Goal: Transaction & Acquisition: Purchase product/service

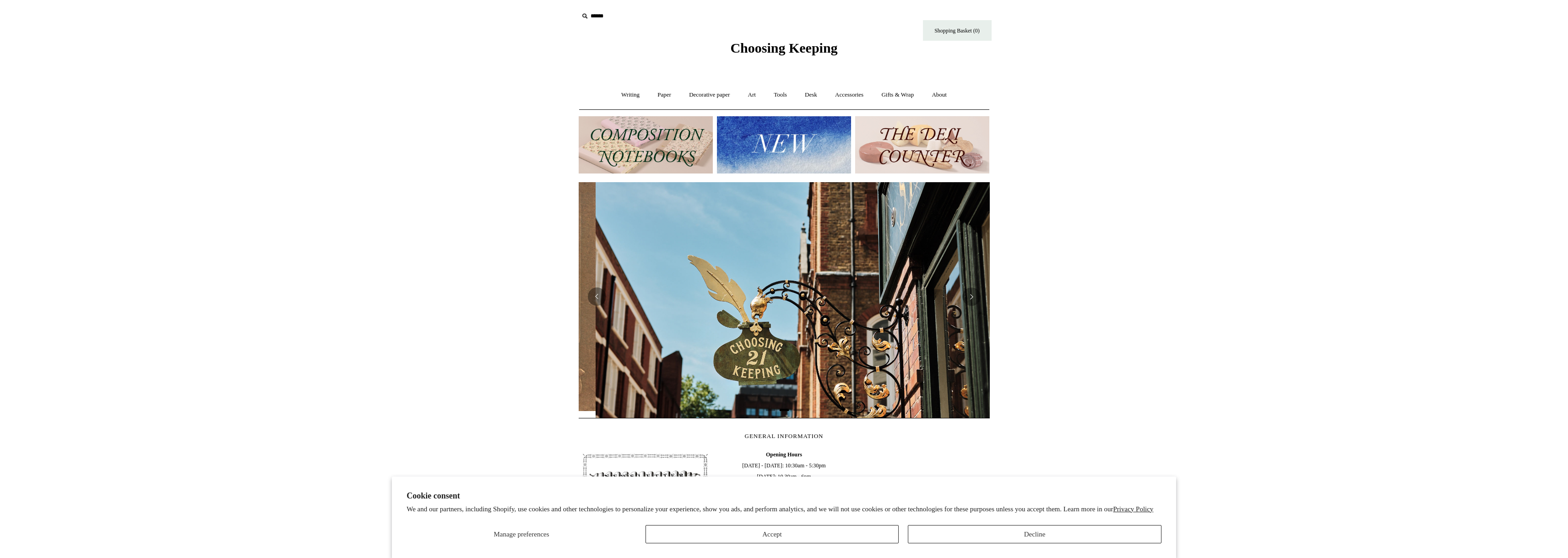
scroll to position [0, 411]
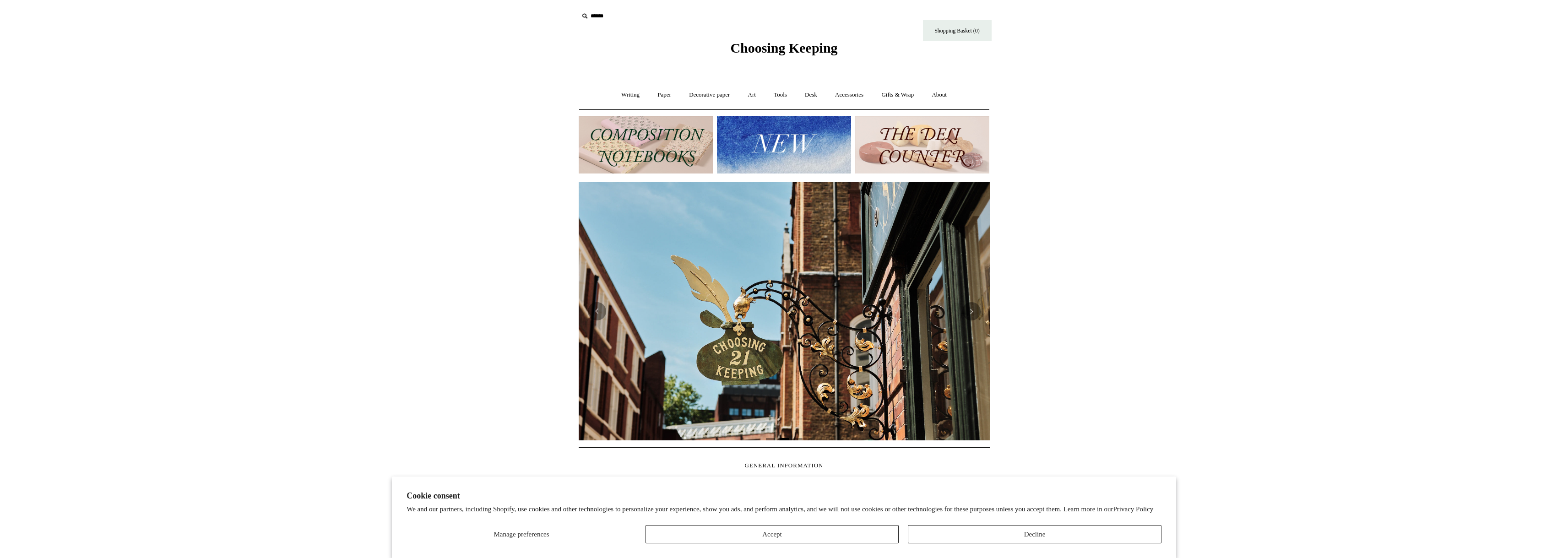
click at [1133, 172] on html "Cookie consent We and our partners, including Shopify, use cookies and other te…" at bounding box center [784, 385] width 1568 height 771
click at [709, 95] on link "Decorative paper +" at bounding box center [709, 95] width 57 height 24
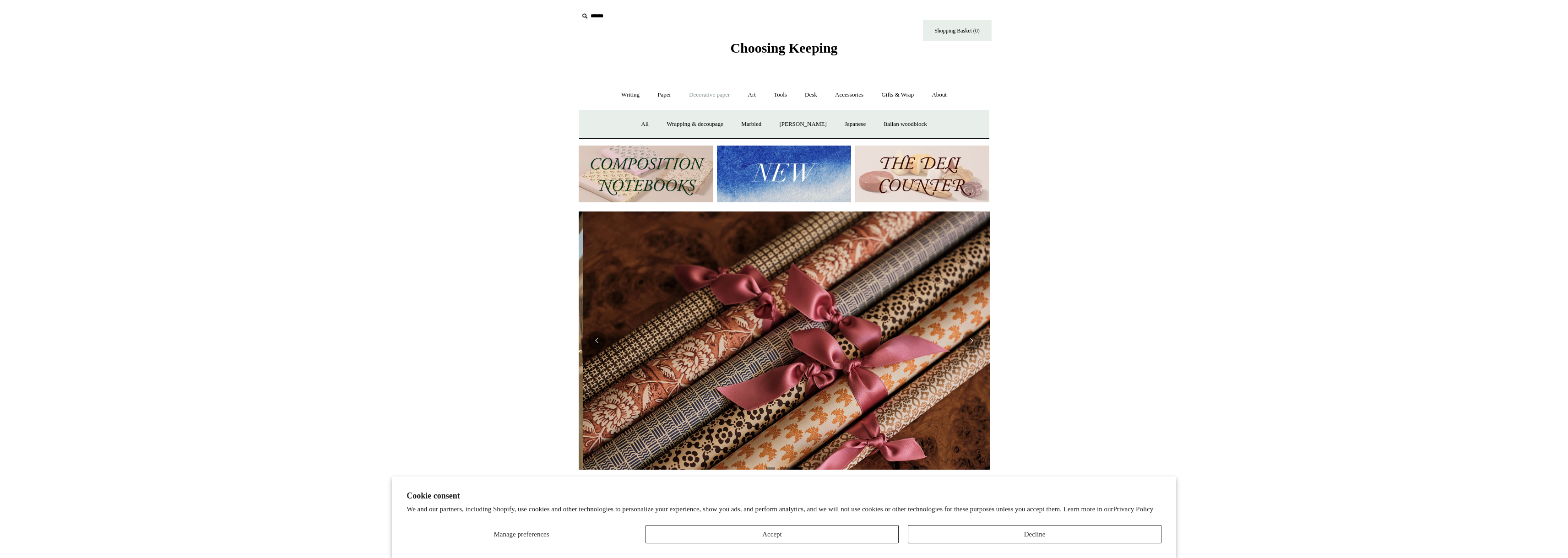
scroll to position [0, 822]
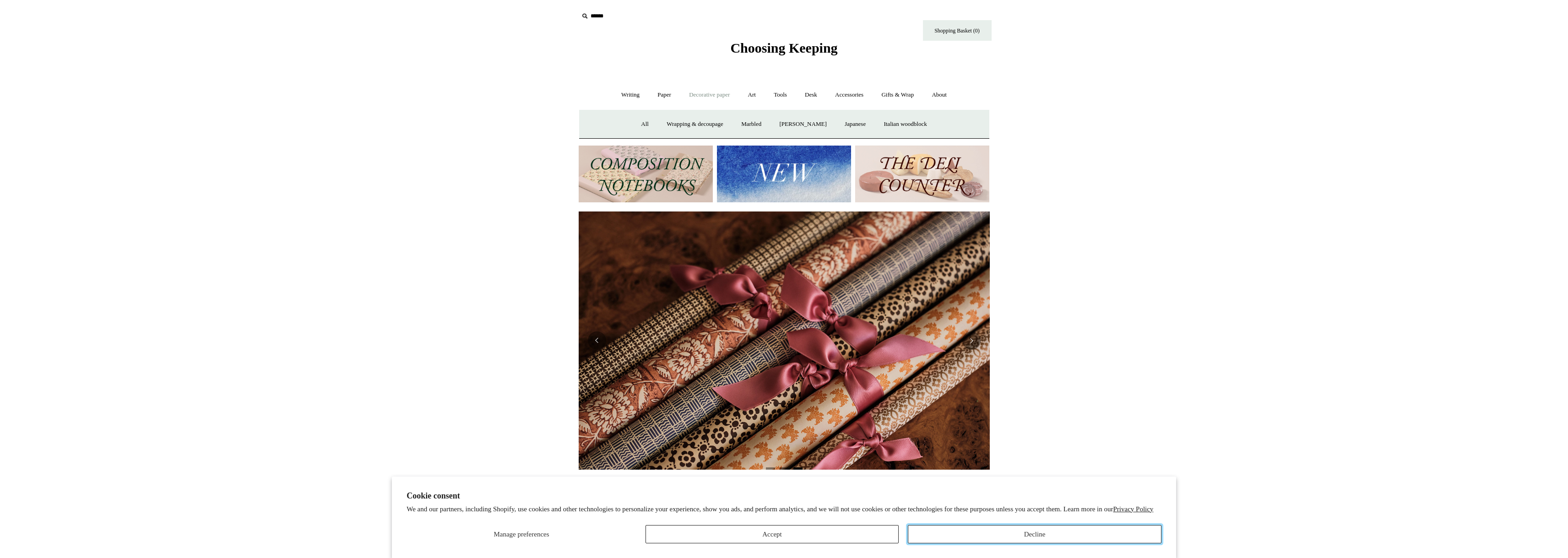
click at [1059, 536] on button "Decline" at bounding box center [1034, 534] width 254 height 18
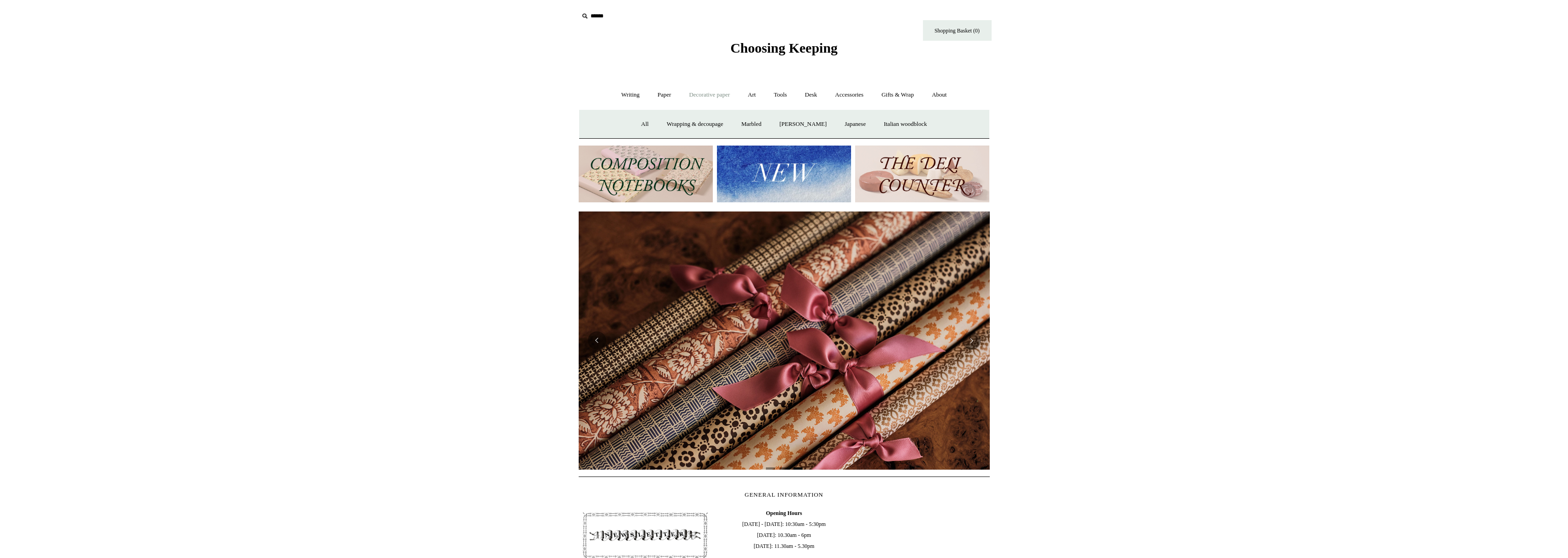
click at [1108, 269] on html "Cookie consent We and our partners, including Shopify, use cookies and other te…" at bounding box center [784, 400] width 1568 height 800
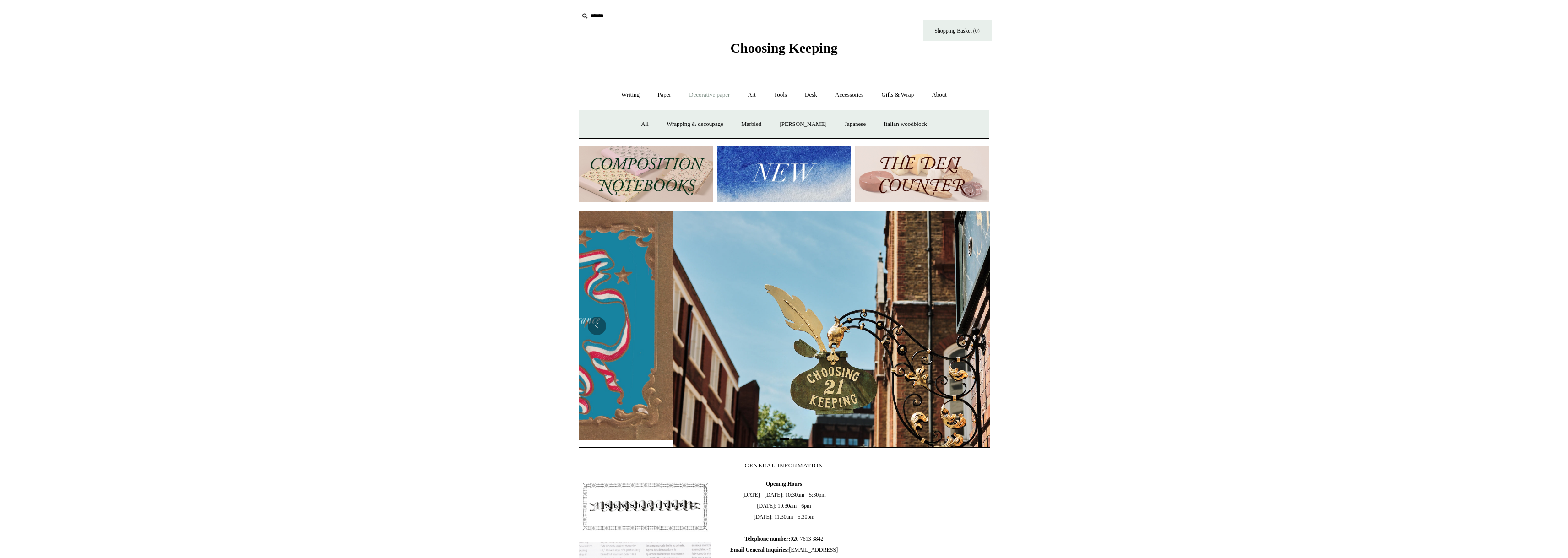
scroll to position [0, 411]
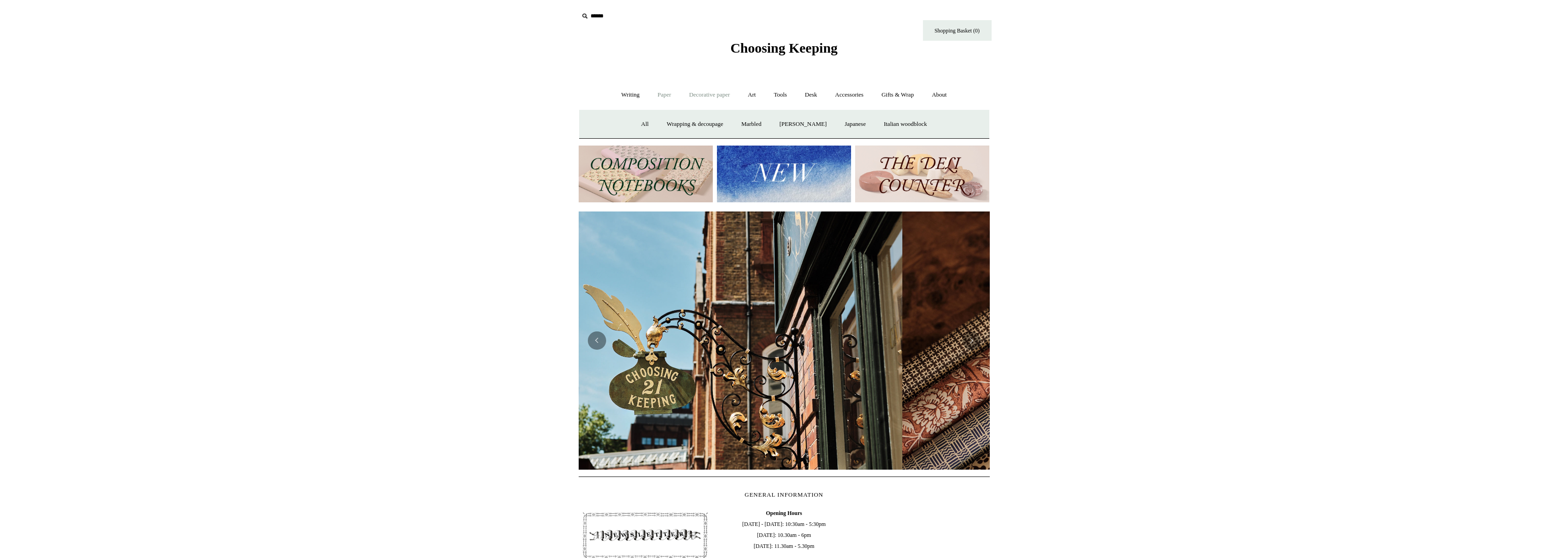
click at [662, 94] on link "Paper +" at bounding box center [665, 95] width 30 height 24
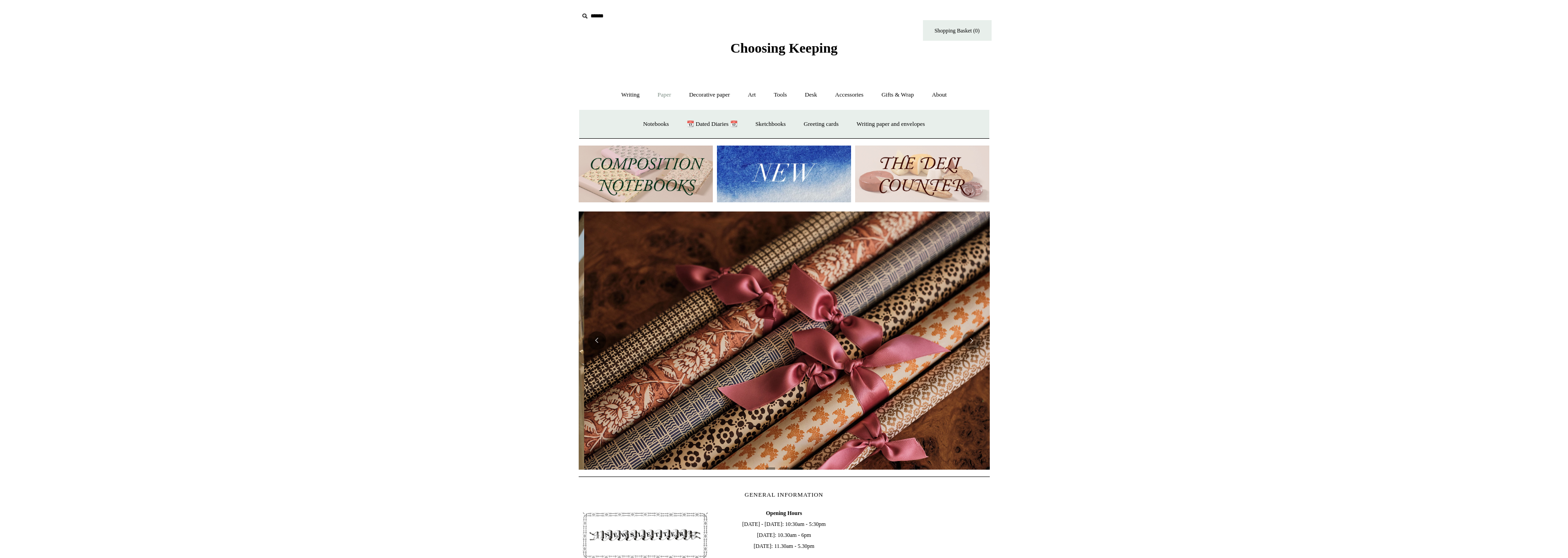
scroll to position [0, 822]
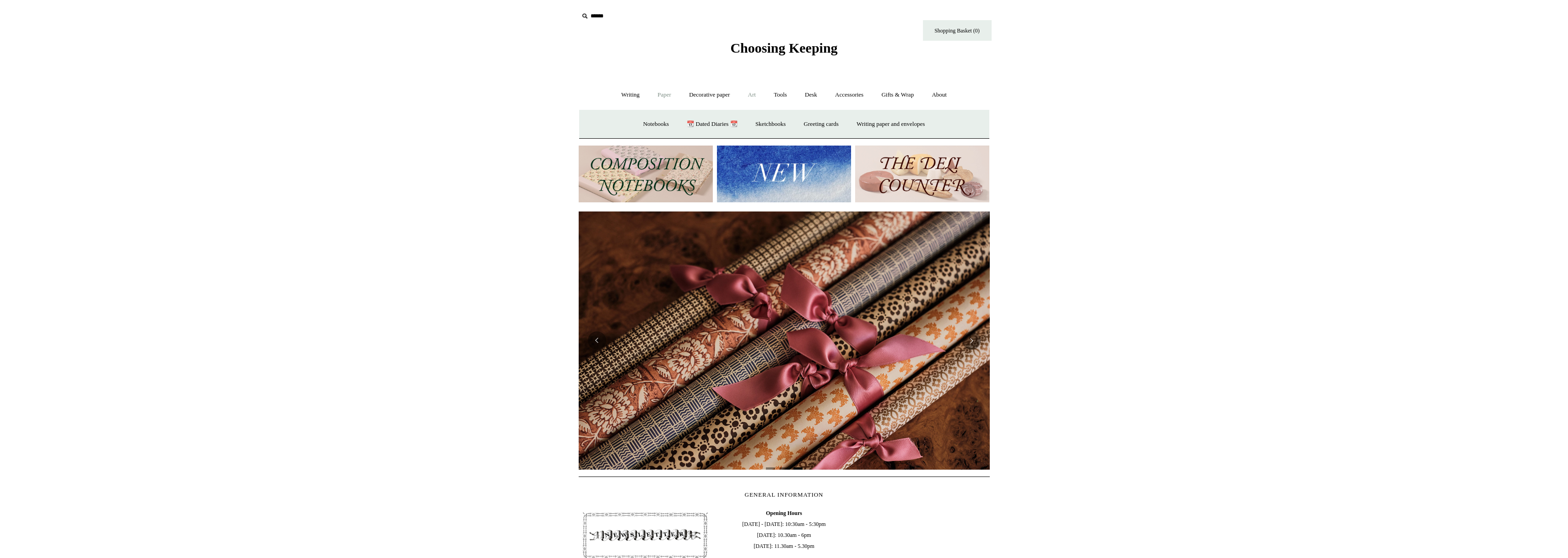
click at [752, 97] on link "Art +" at bounding box center [752, 95] width 24 height 24
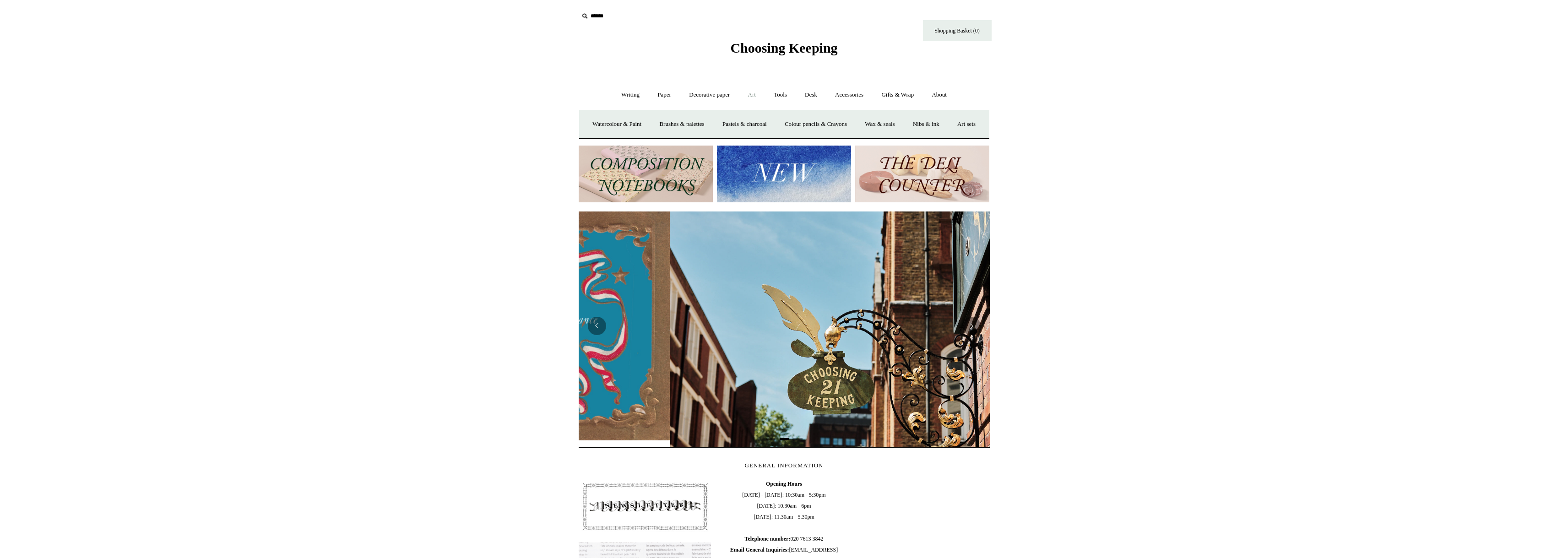
scroll to position [0, 411]
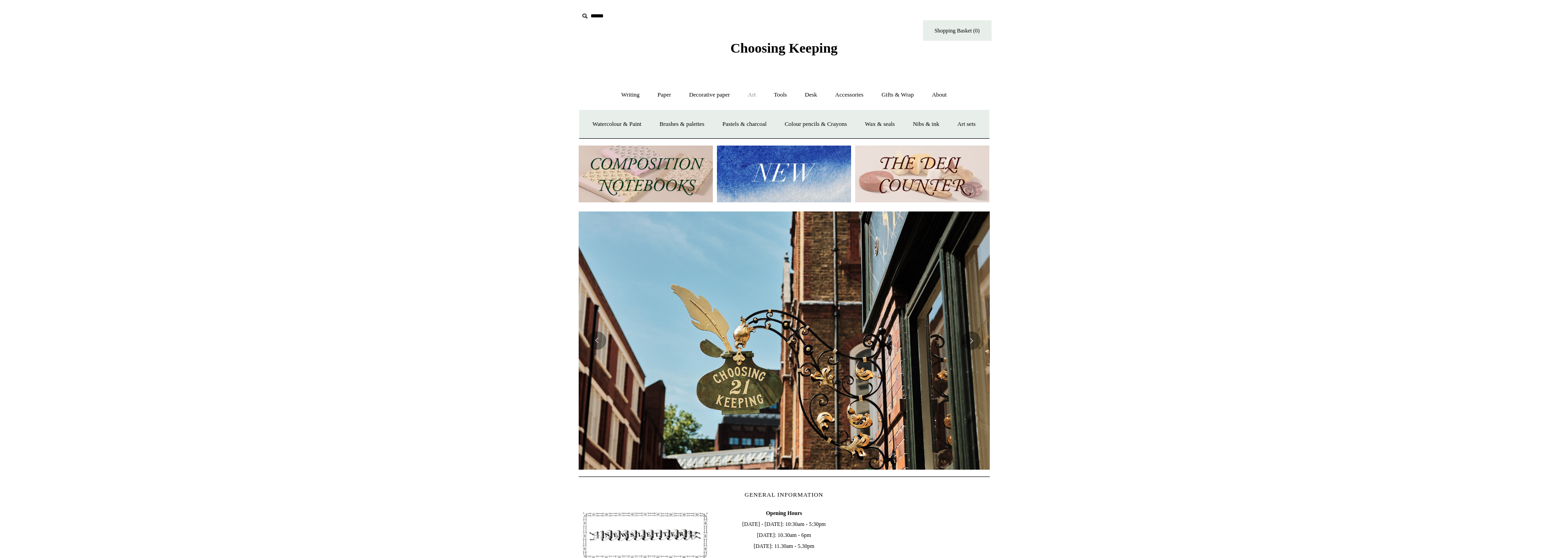
click at [1085, 211] on html "Cookie consent We and our partners, including Shopify, use cookies and other te…" at bounding box center [784, 400] width 1568 height 800
click at [635, 121] on link "Watercolour & Paint" at bounding box center [617, 124] width 66 height 24
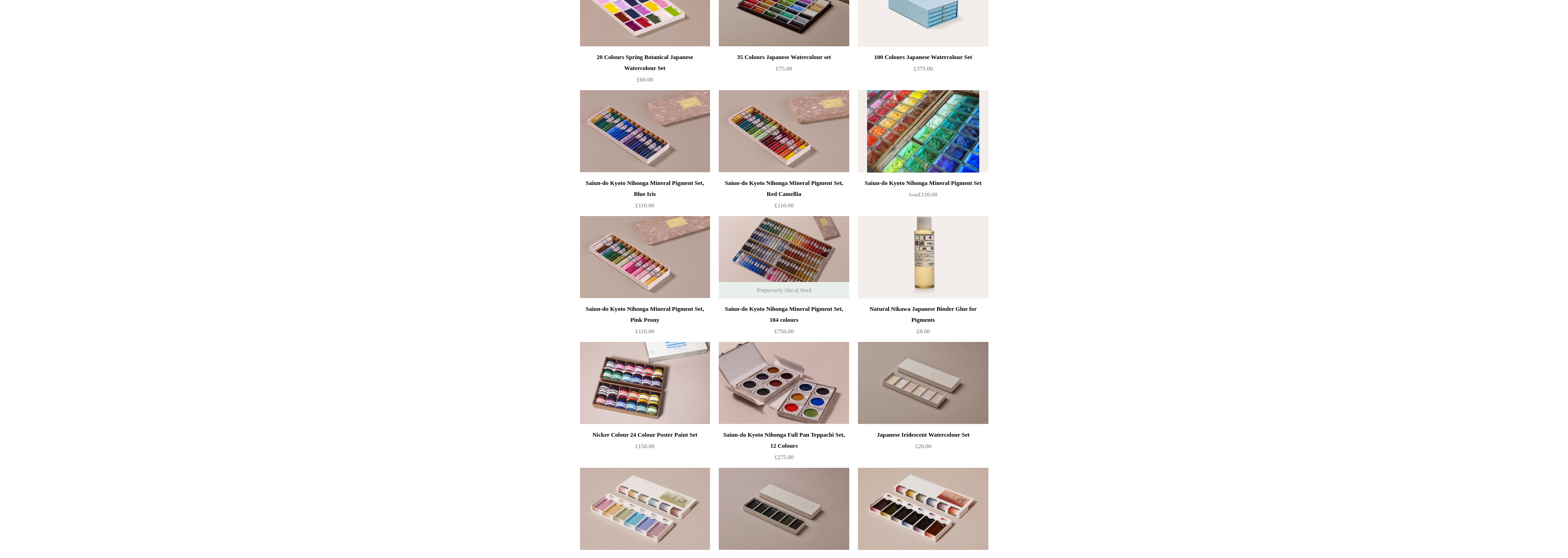
scroll to position [790, 0]
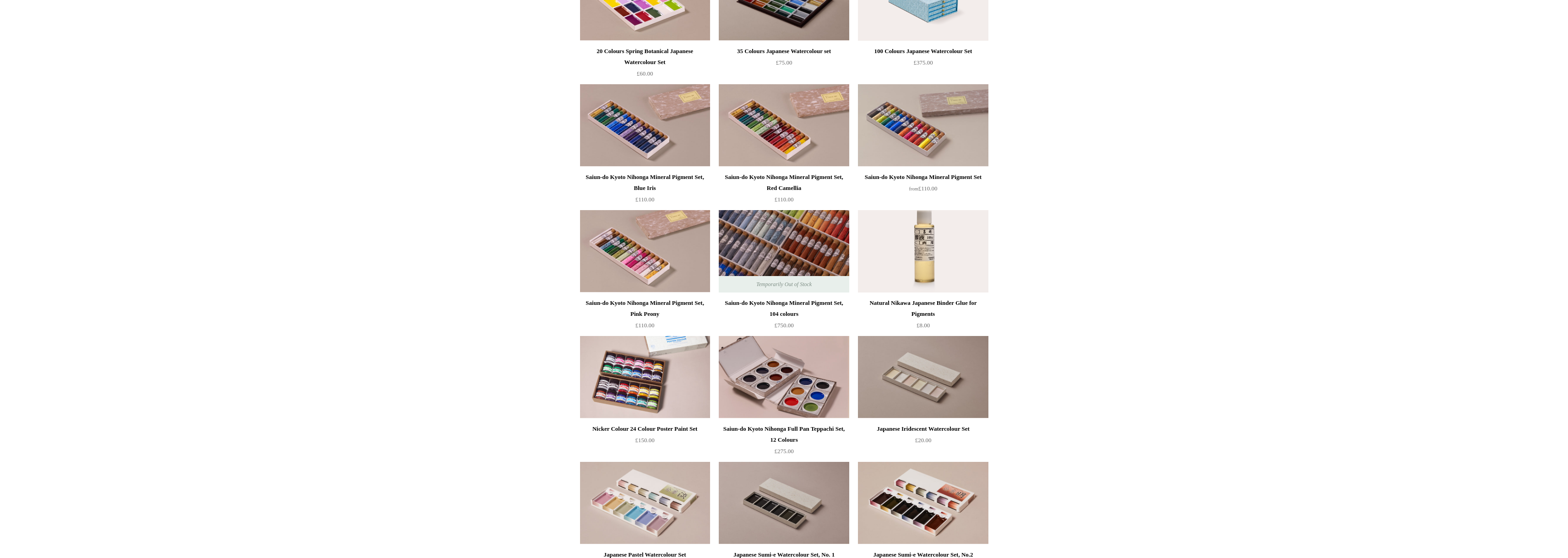
click at [792, 237] on img at bounding box center [784, 251] width 130 height 82
click at [769, 242] on img at bounding box center [784, 251] width 130 height 82
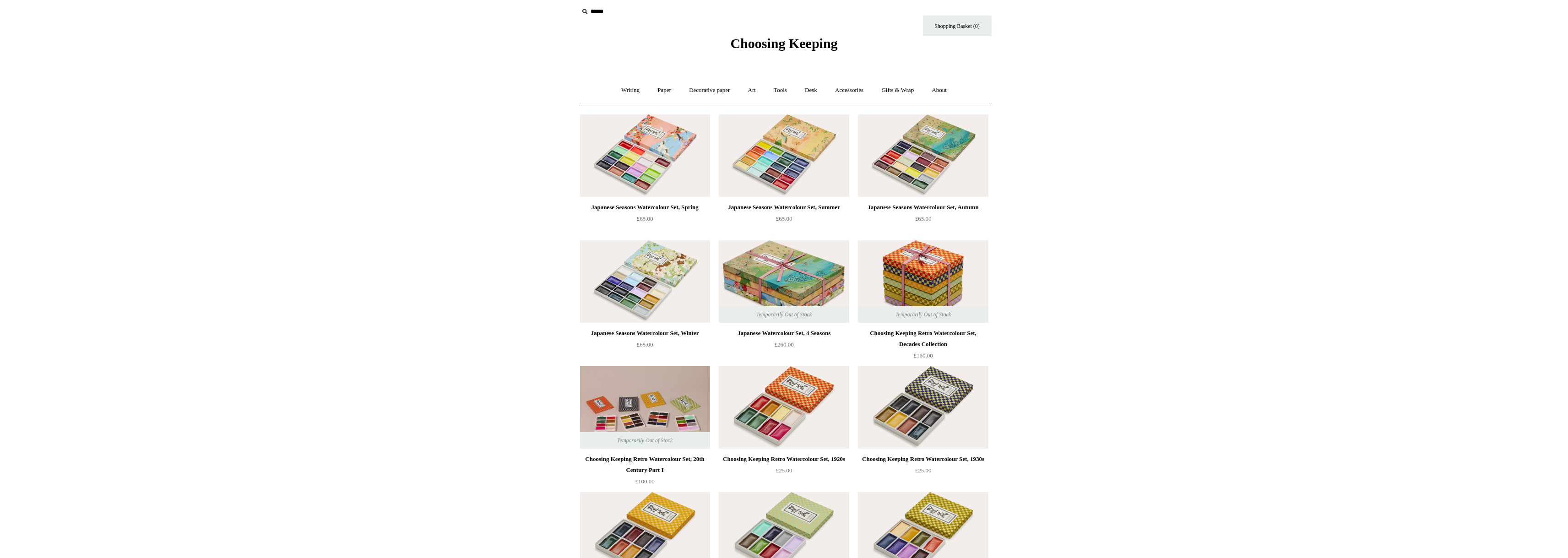
scroll to position [0, 0]
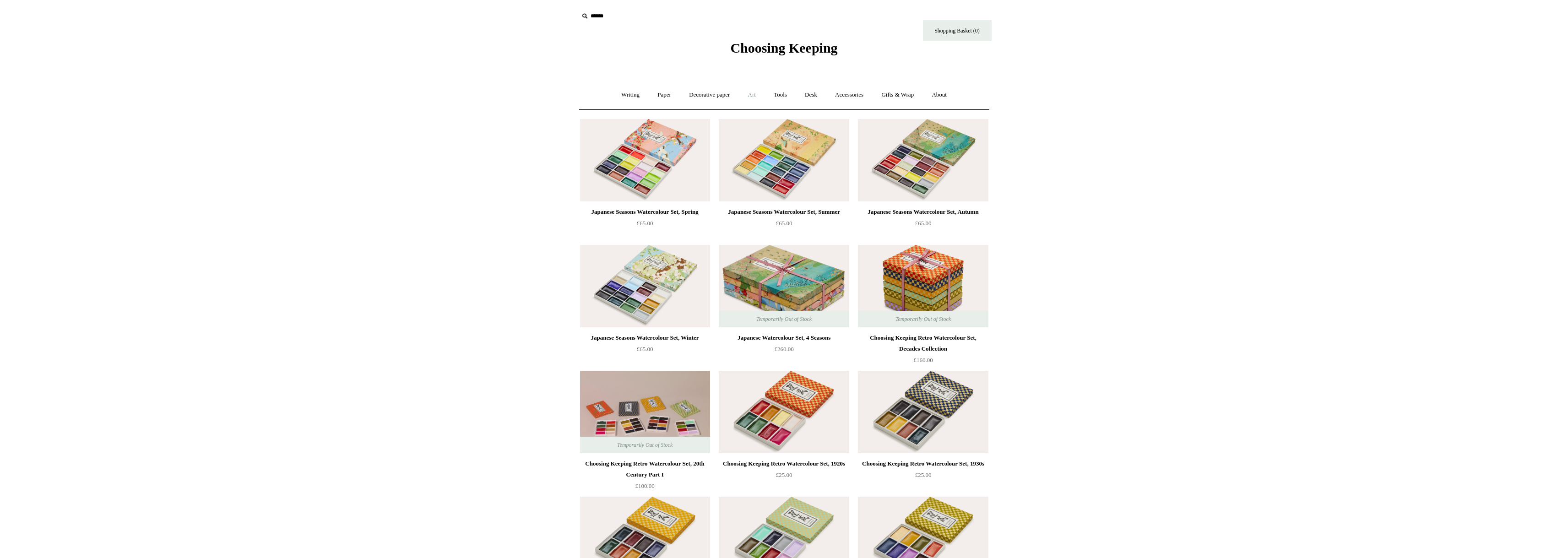
click at [758, 92] on link "Art +" at bounding box center [752, 95] width 24 height 24
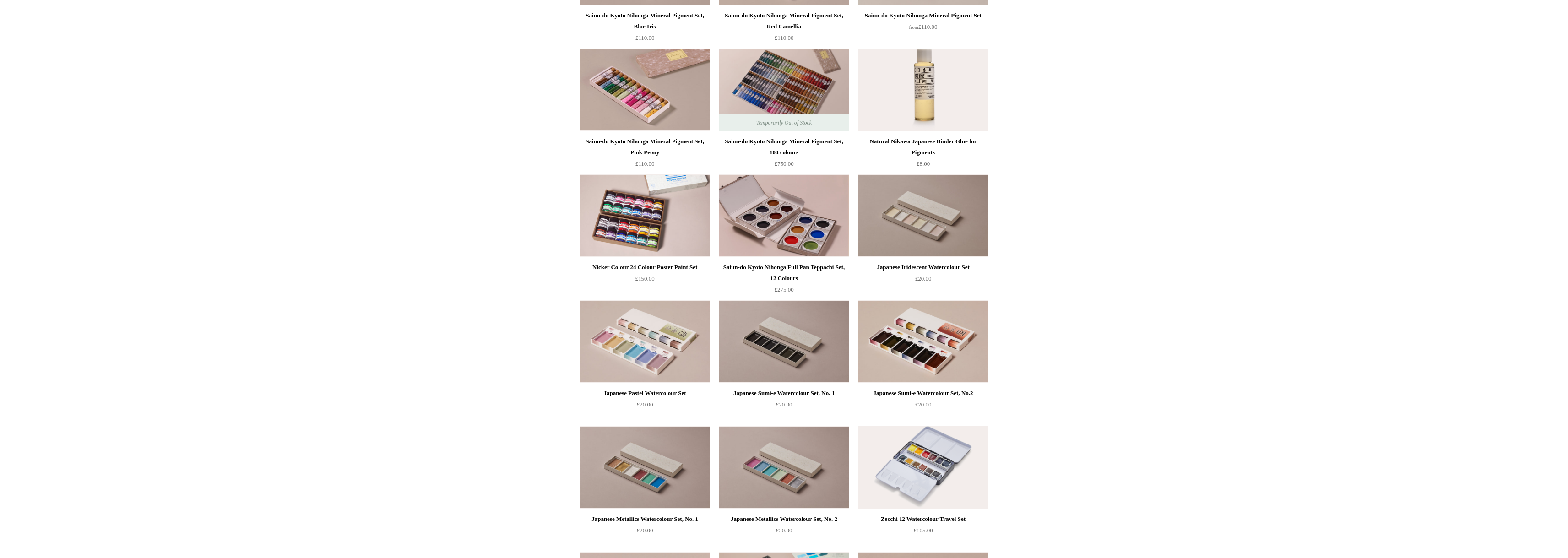
scroll to position [1177, 0]
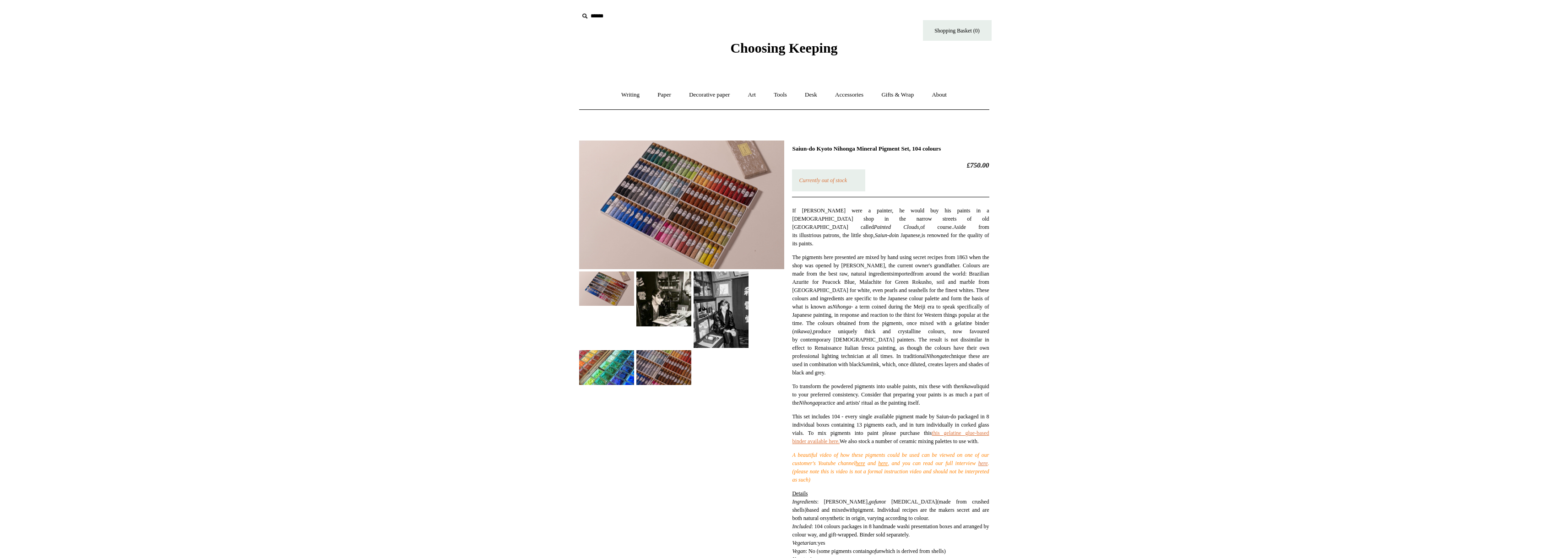
click at [841, 181] on em "Currently out of stock" at bounding box center [822, 180] width 48 height 7
click at [834, 180] on em "Currently out of stock" at bounding box center [822, 180] width 48 height 7
click at [823, 180] on em "Currently out of stock" at bounding box center [822, 180] width 48 height 7
drag, startPoint x: 931, startPoint y: 147, endPoint x: 791, endPoint y: 150, distance: 140.0
click at [792, 150] on h1 "Saiun-do Kyoto Nihonga Mineral Pigment Set, 104 colours" at bounding box center [890, 148] width 197 height 7
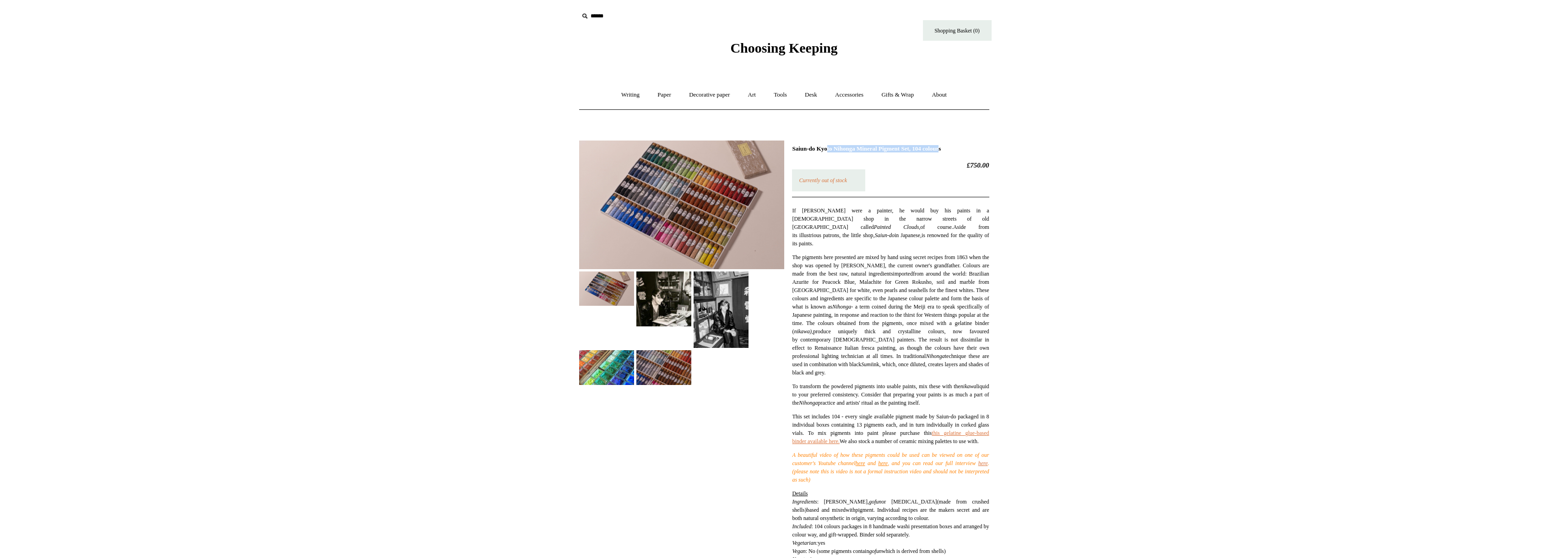
copy h1 "Saiun-do Kyoto Nihonga Mineral Pigment Set"
